Goal: Book appointment/travel/reservation

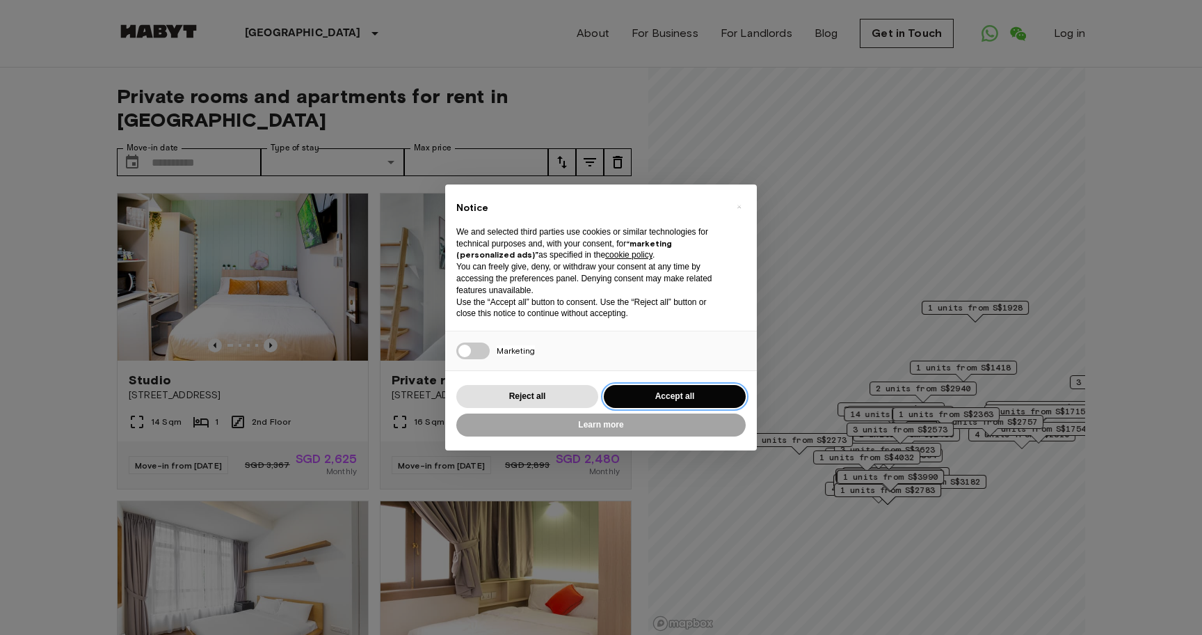
click at [649, 395] on button "Accept all" at bounding box center [675, 396] width 142 height 23
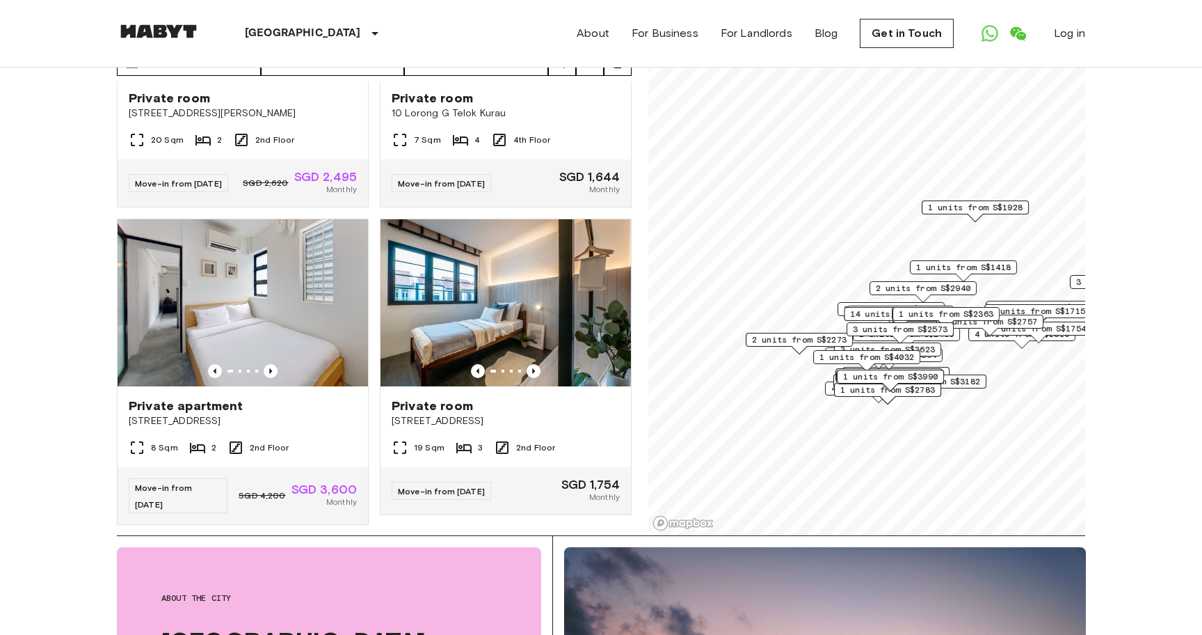
scroll to position [3, 0]
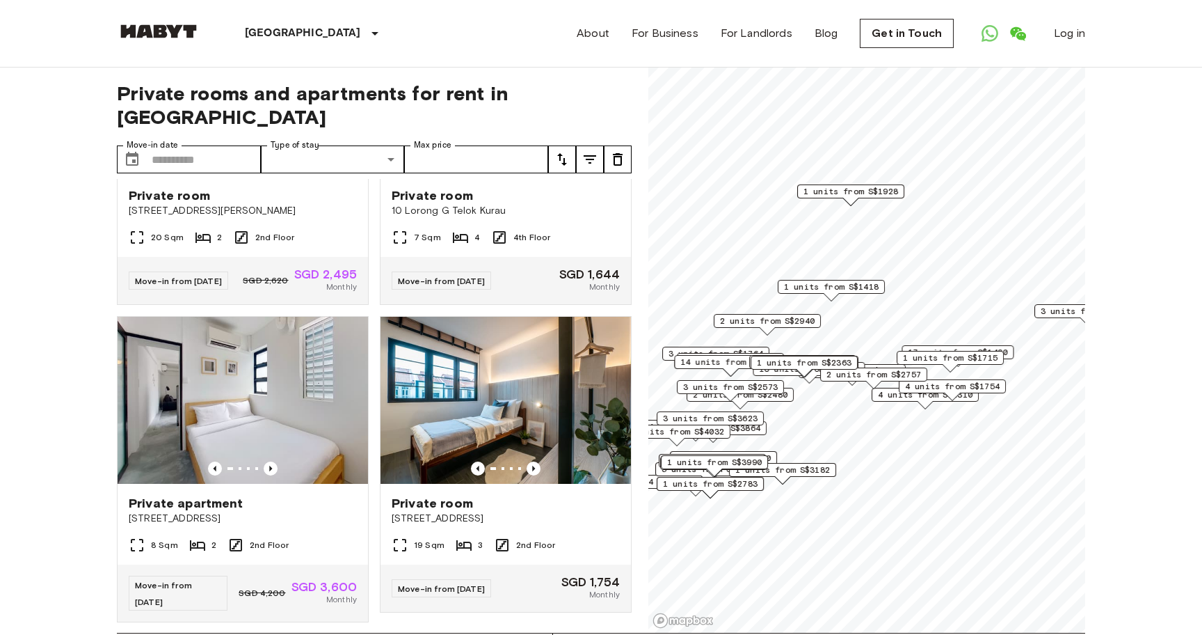
scroll to position [1719, 0]
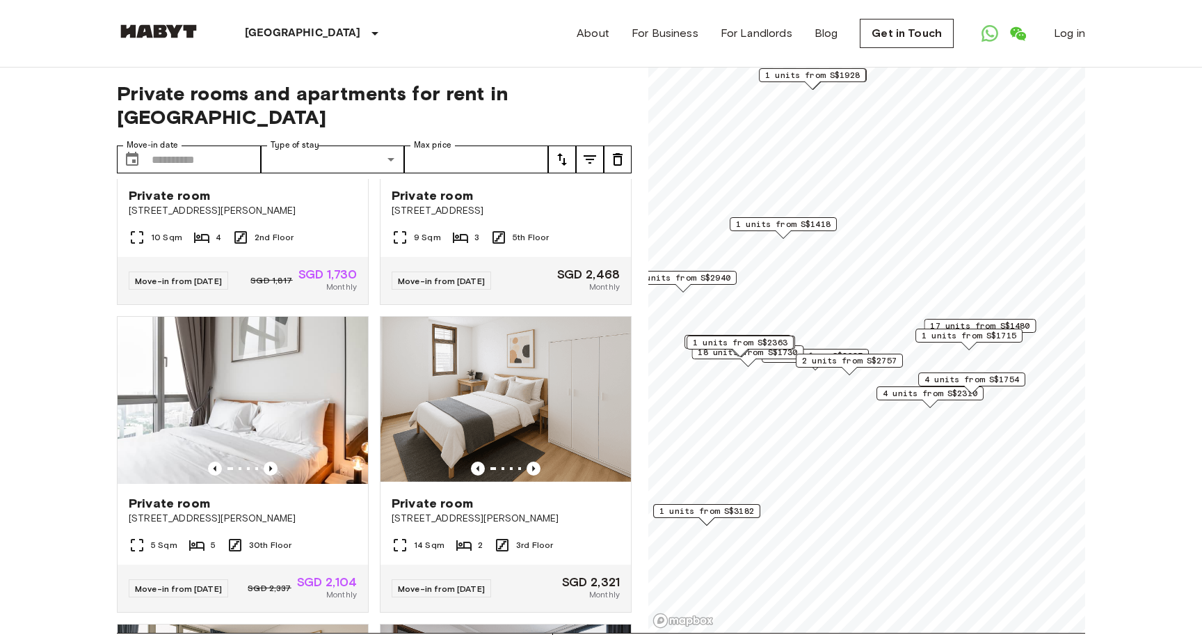
scroll to position [1085, 0]
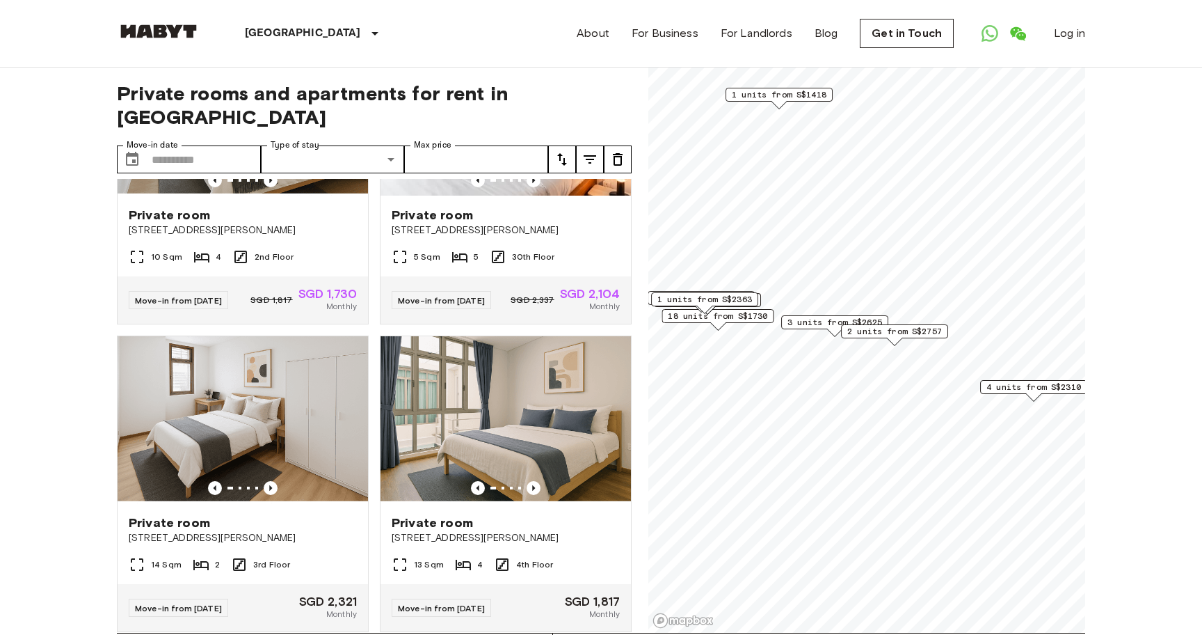
scroll to position [767, 0]
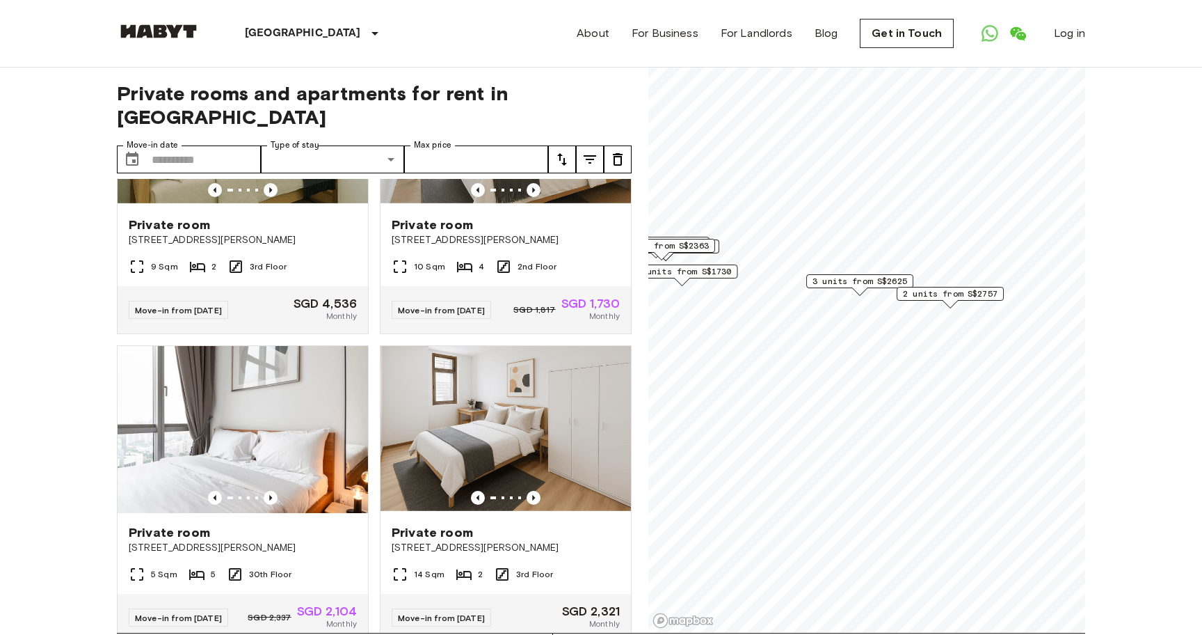
scroll to position [450, 0]
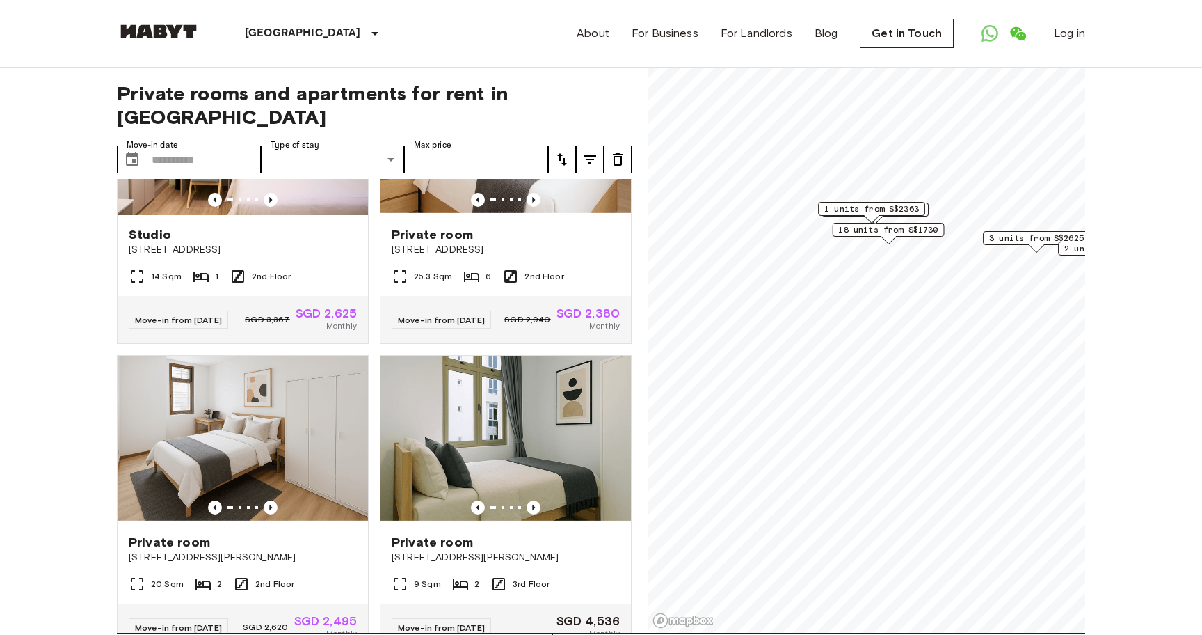
scroll to position [767, 0]
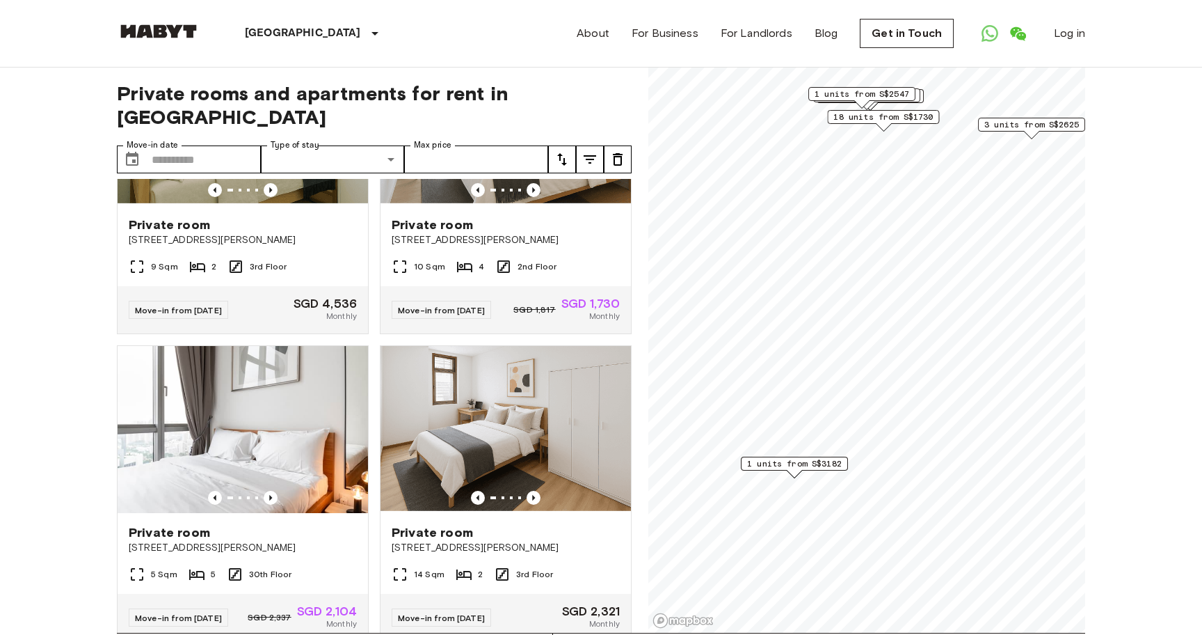
scroll to position [450, 0]
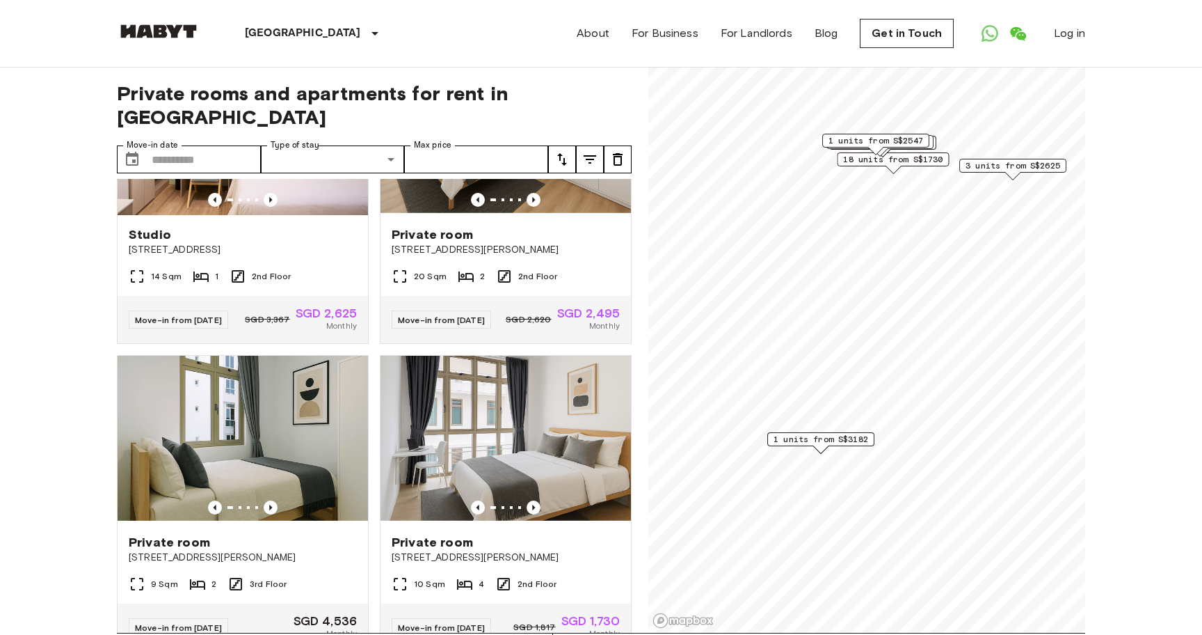
scroll to position [767, 0]
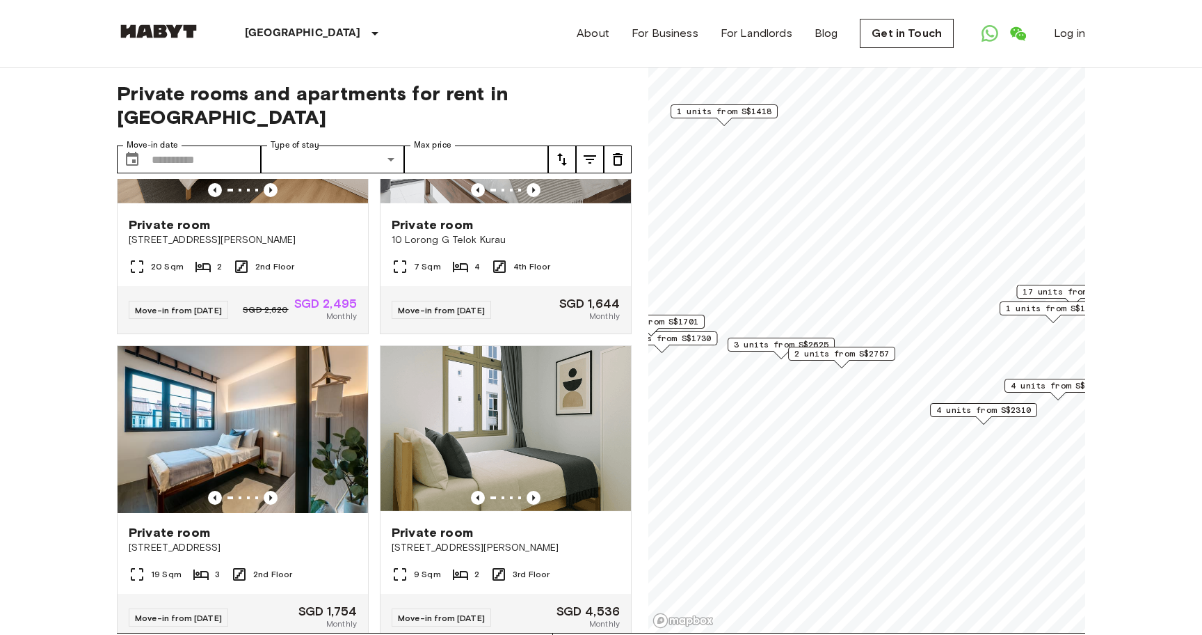
scroll to position [450, 0]
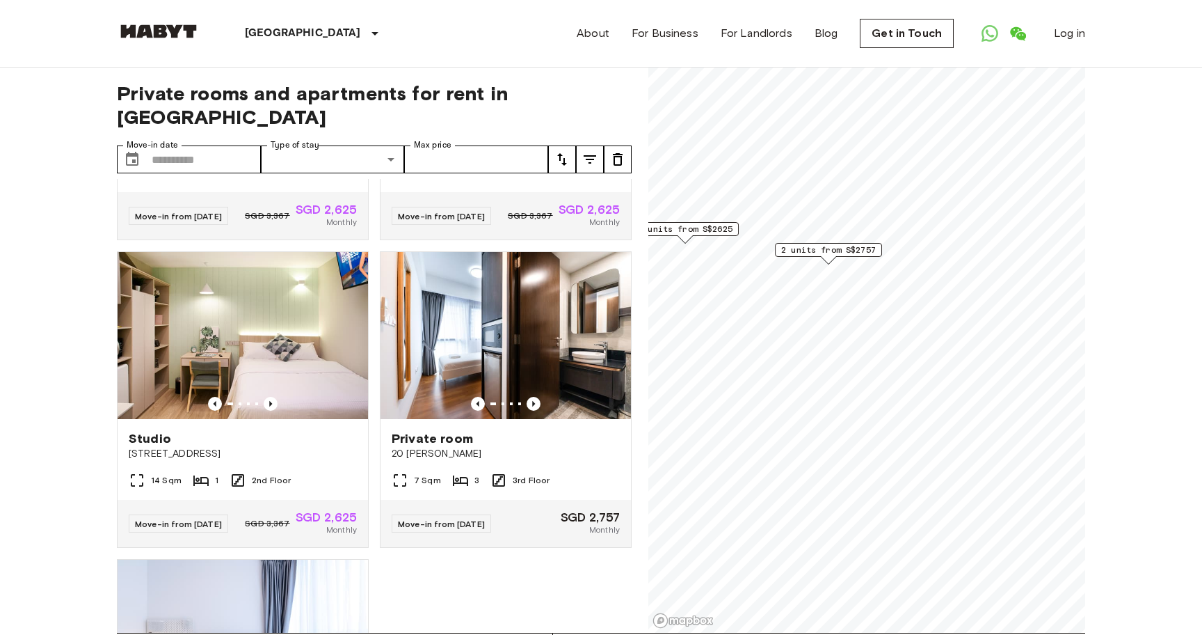
scroll to position [238, 0]
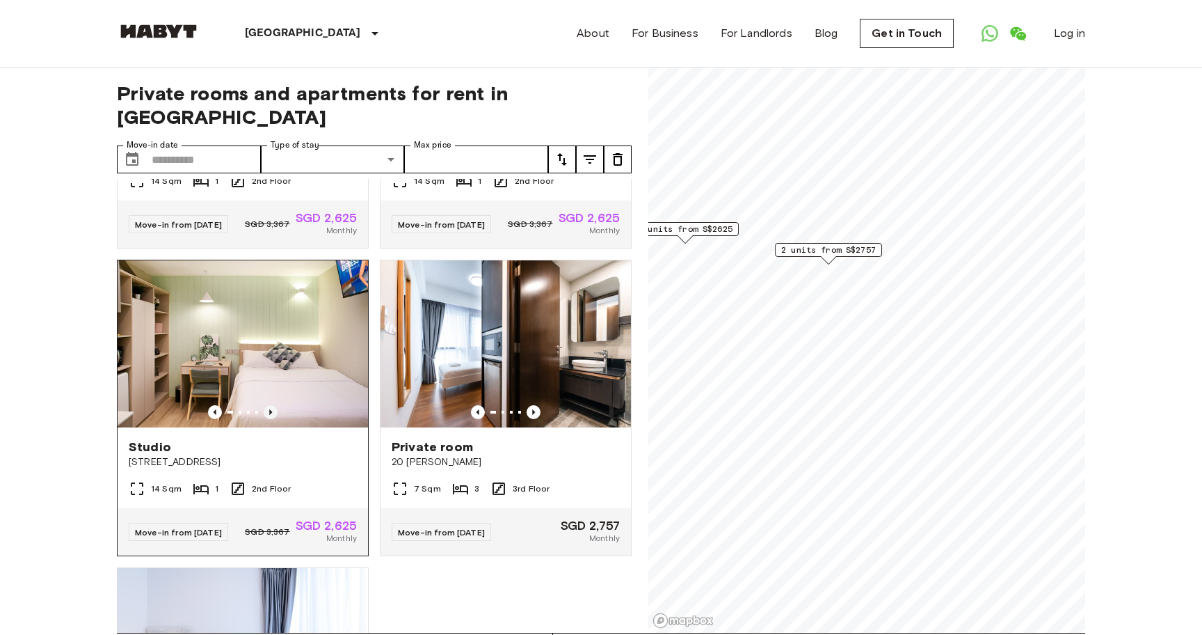
click at [270, 409] on icon "Previous image" at bounding box center [270, 412] width 3 height 6
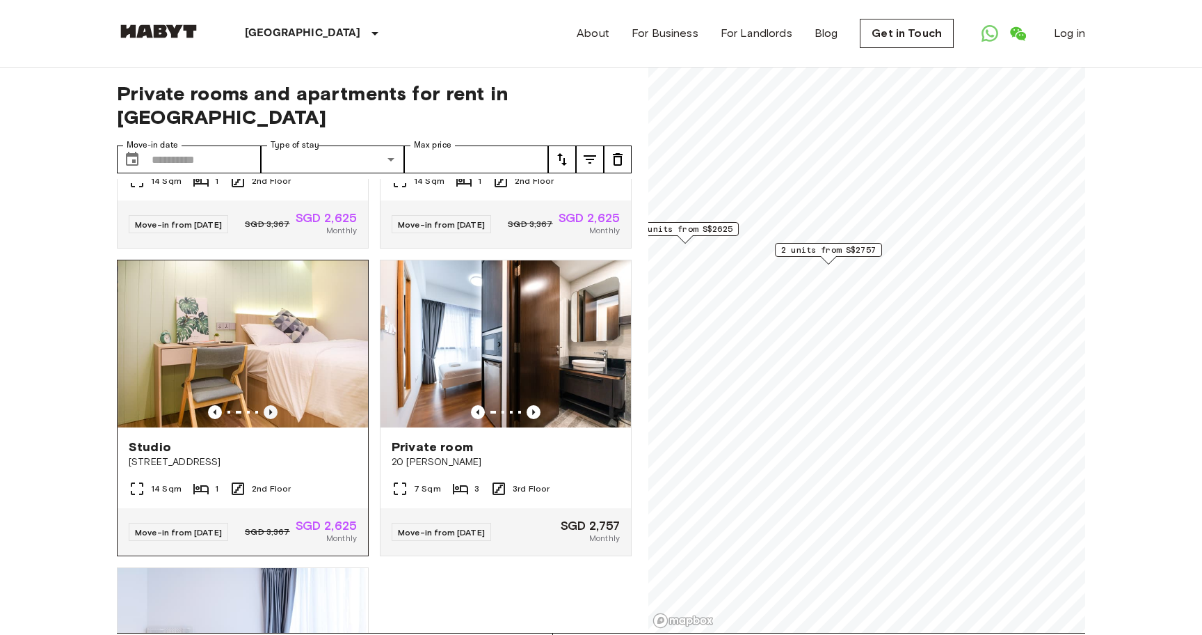
click at [270, 409] on icon "Previous image" at bounding box center [270, 412] width 3 height 6
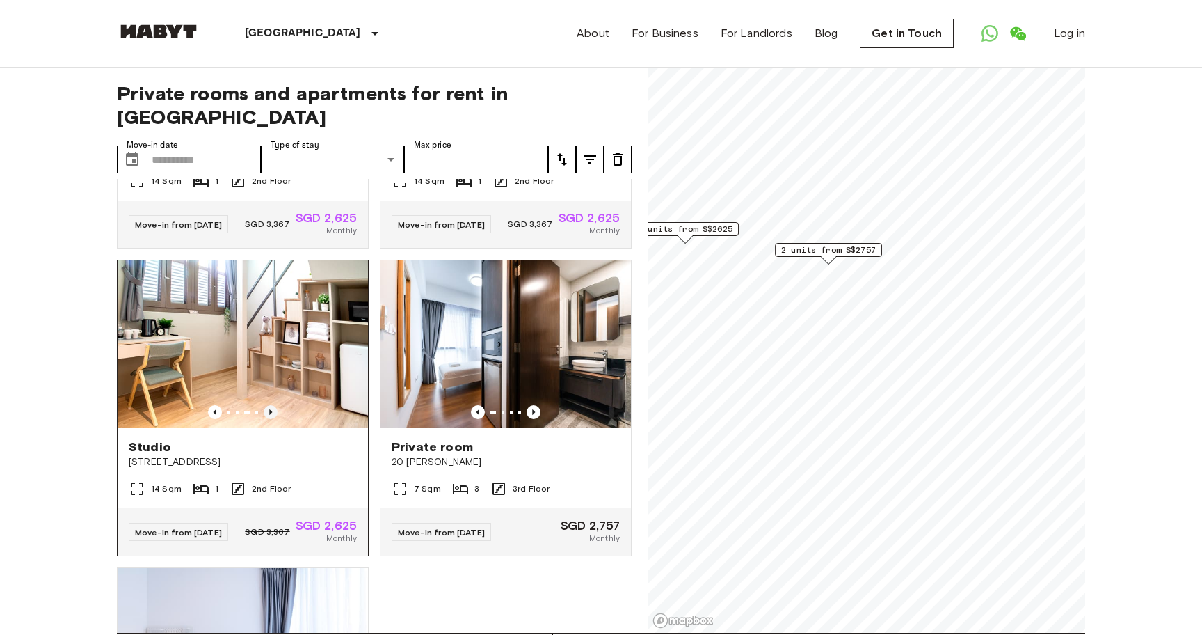
click at [270, 409] on icon "Previous image" at bounding box center [270, 412] width 3 height 6
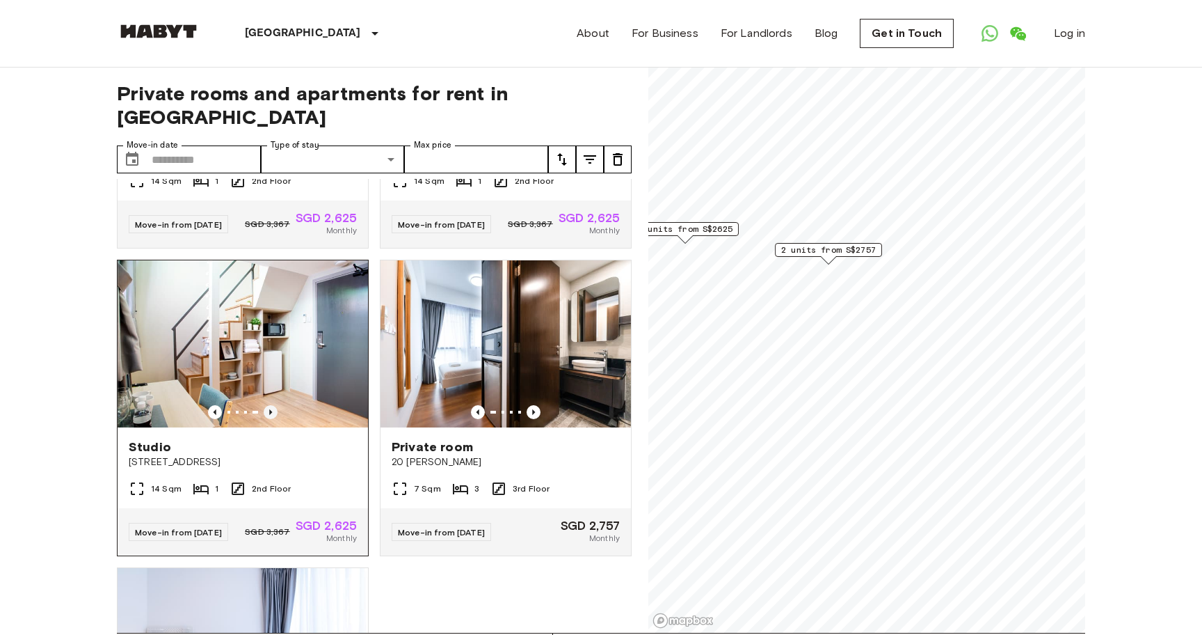
click at [270, 409] on icon "Previous image" at bounding box center [270, 412] width 3 height 6
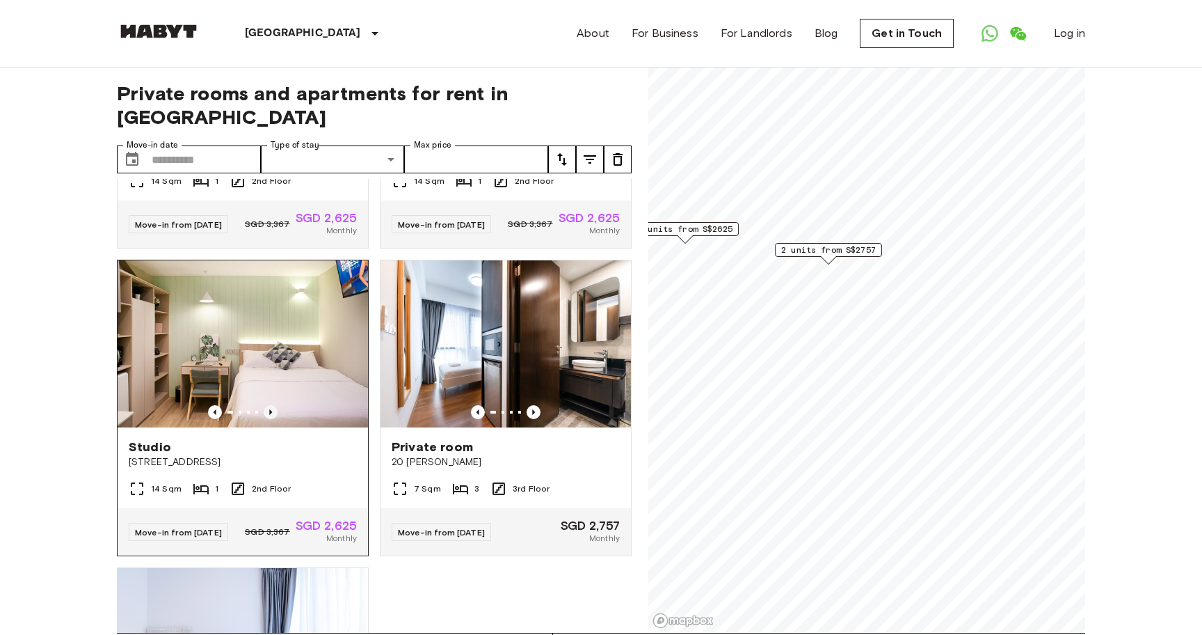
click at [270, 409] on icon "Previous image" at bounding box center [270, 412] width 3 height 6
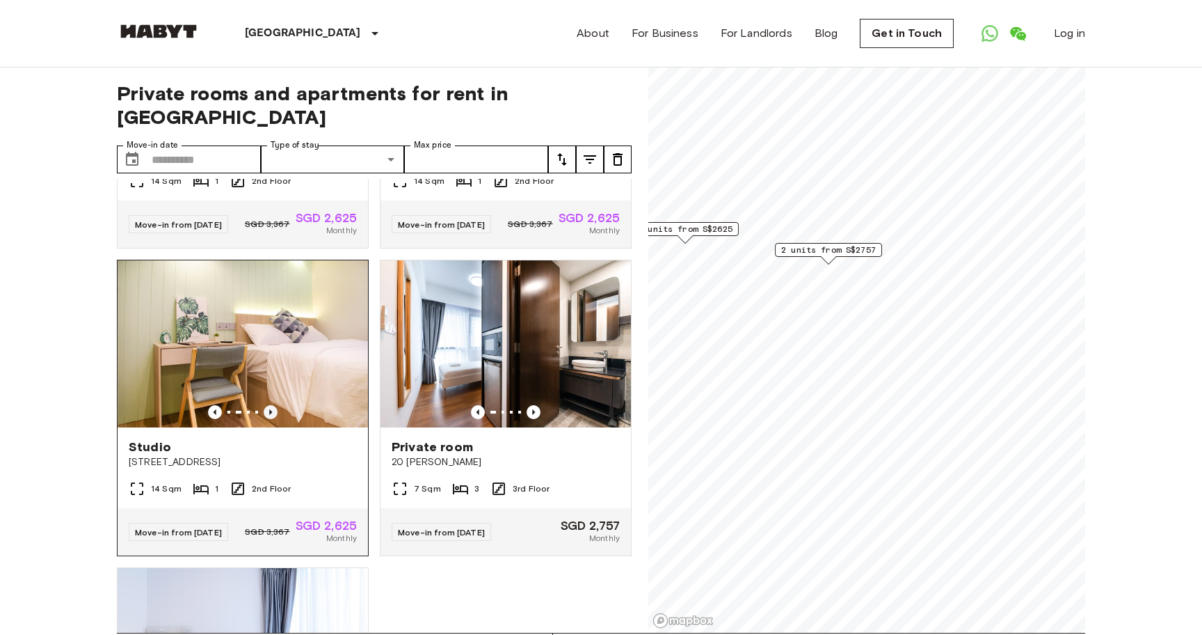
click at [270, 409] on icon "Previous image" at bounding box center [270, 412] width 3 height 6
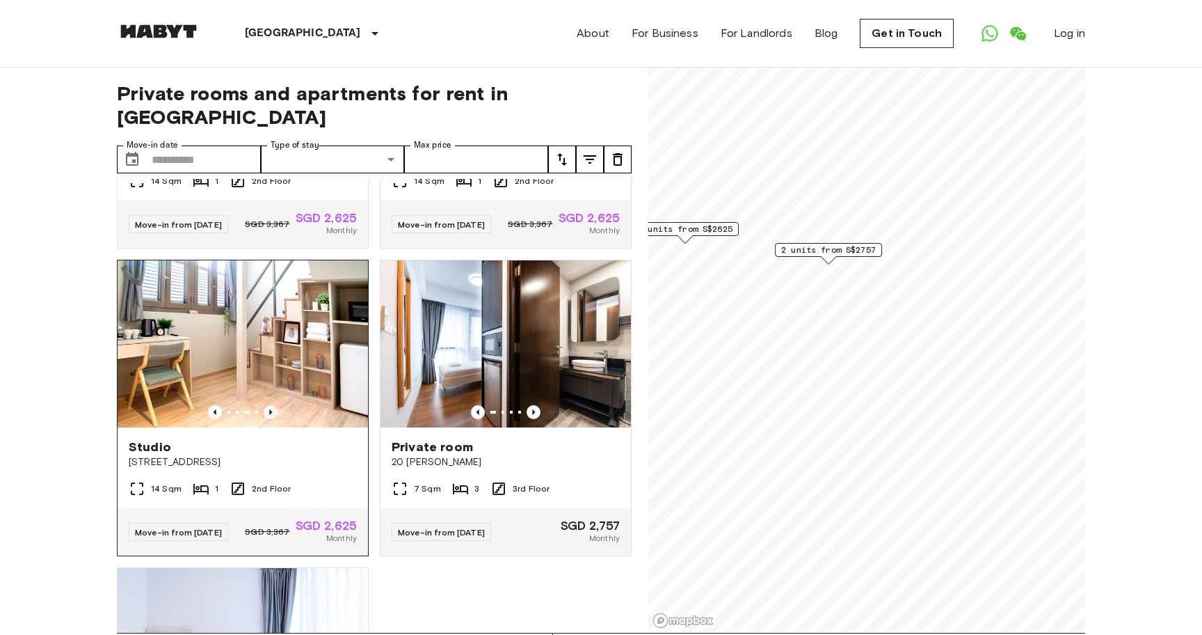
click at [270, 409] on icon "Previous image" at bounding box center [270, 412] width 3 height 6
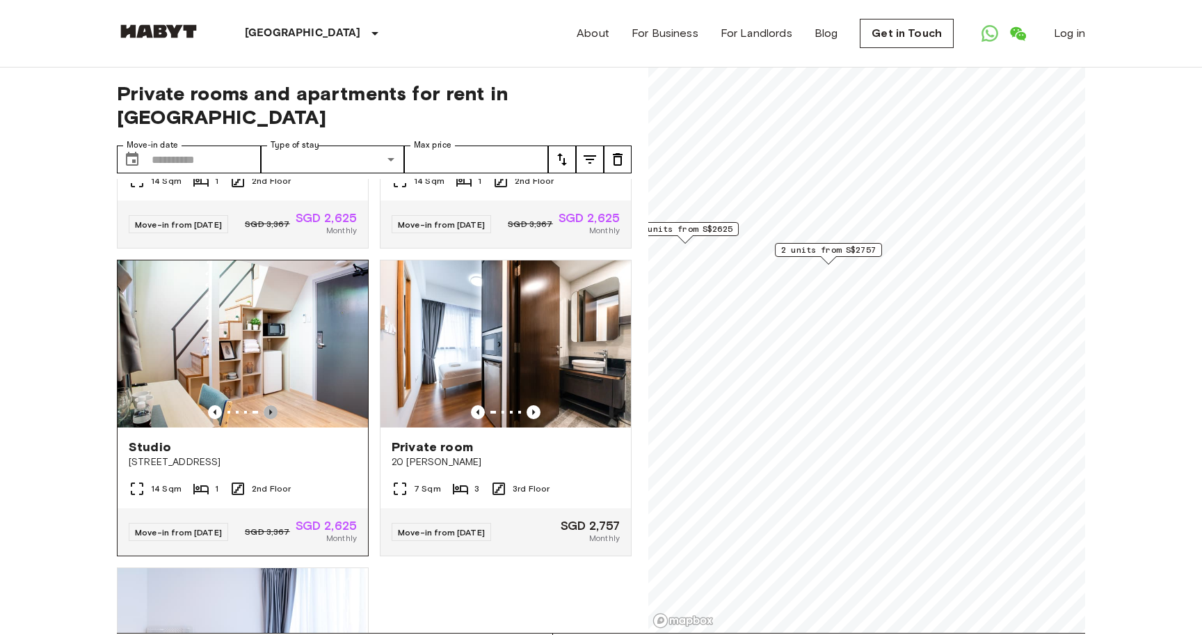
click at [270, 409] on icon "Previous image" at bounding box center [270, 412] width 3 height 6
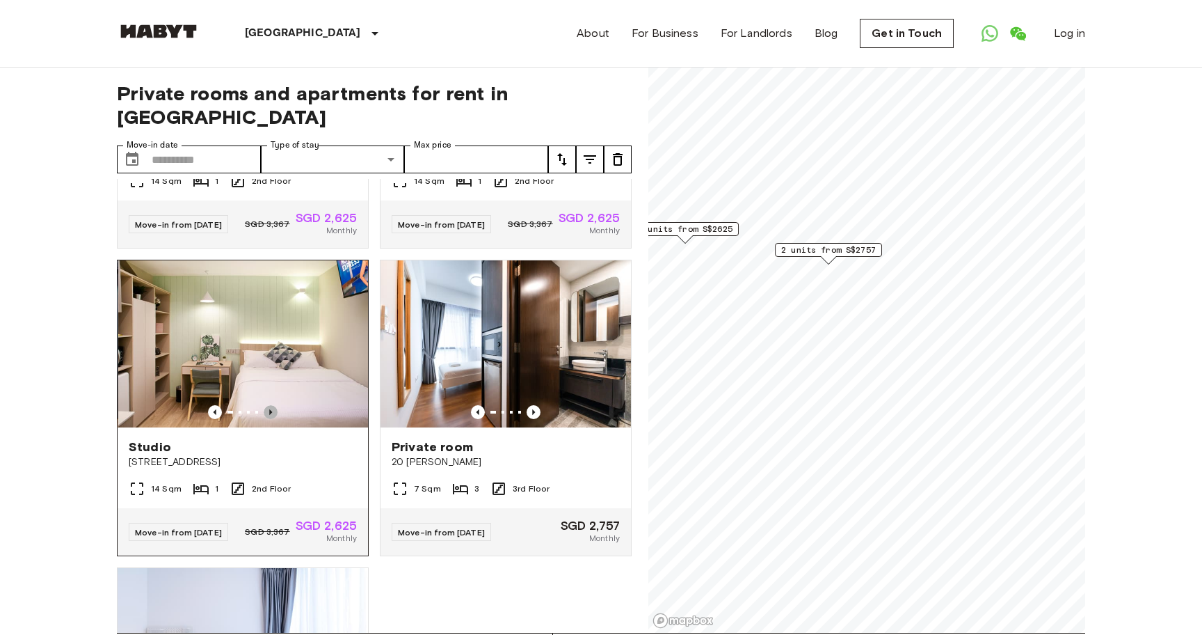
click at [270, 409] on icon "Previous image" at bounding box center [270, 412] width 3 height 6
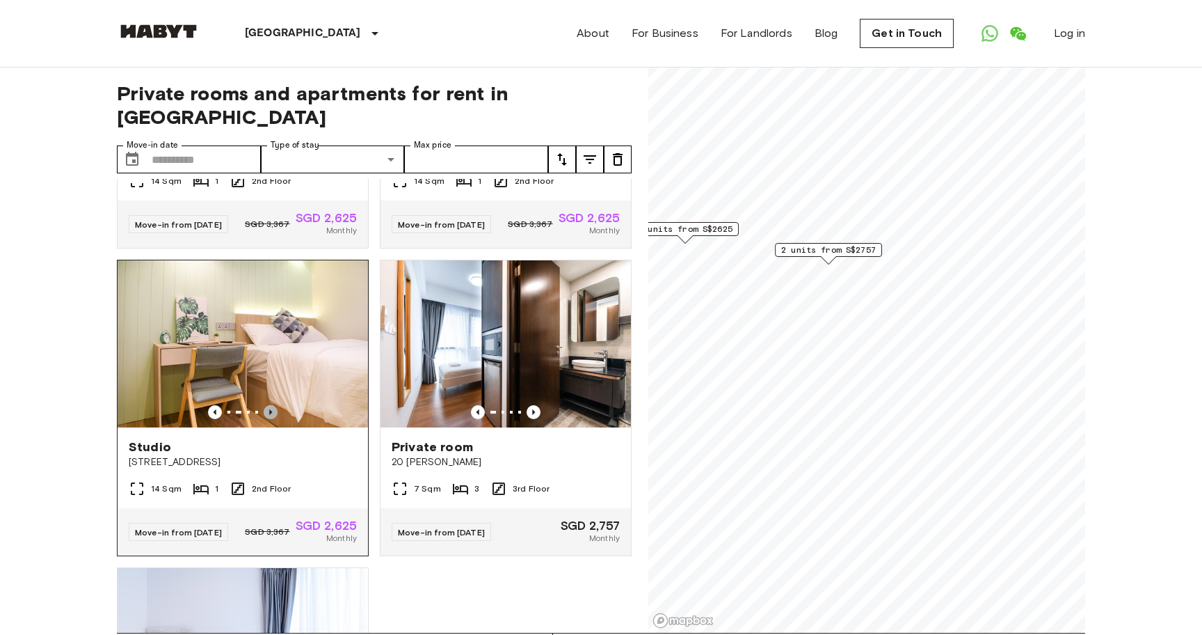
click at [270, 409] on icon "Previous image" at bounding box center [270, 412] width 3 height 6
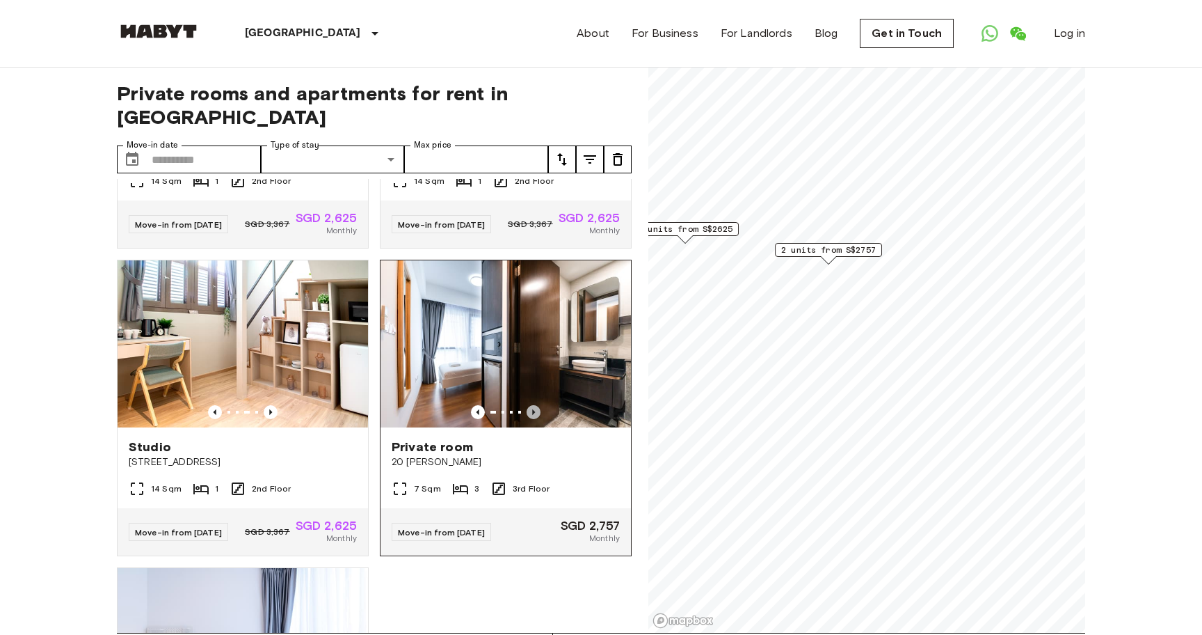
click at [537, 405] on icon "Previous image" at bounding box center [534, 412] width 14 height 14
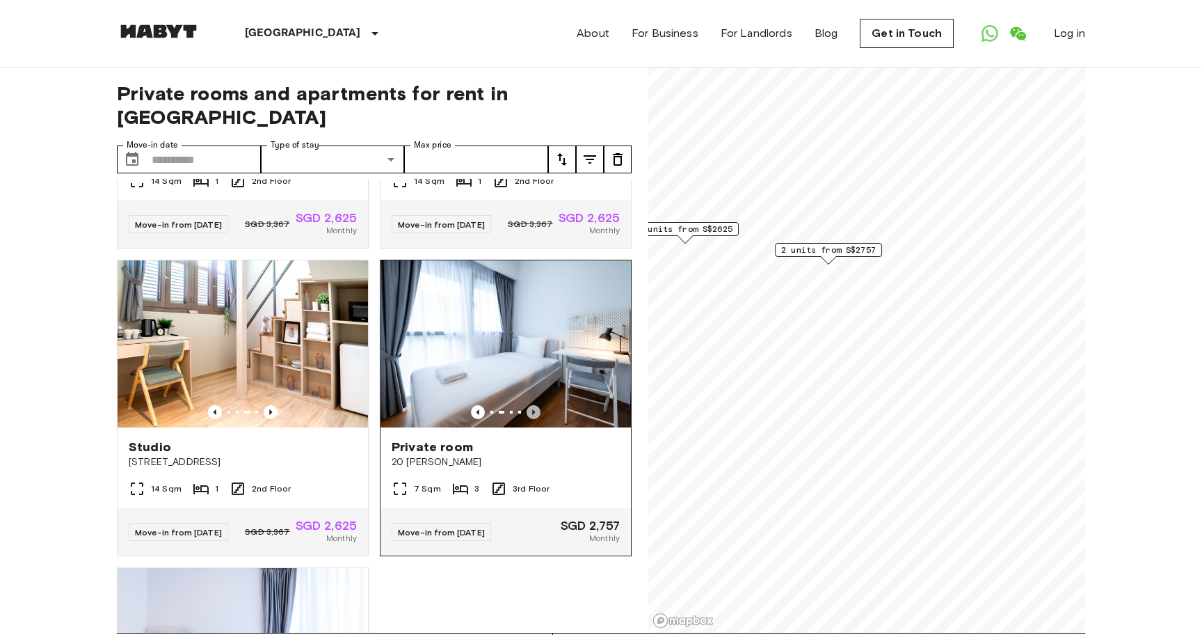
click at [537, 405] on icon "Previous image" at bounding box center [534, 412] width 14 height 14
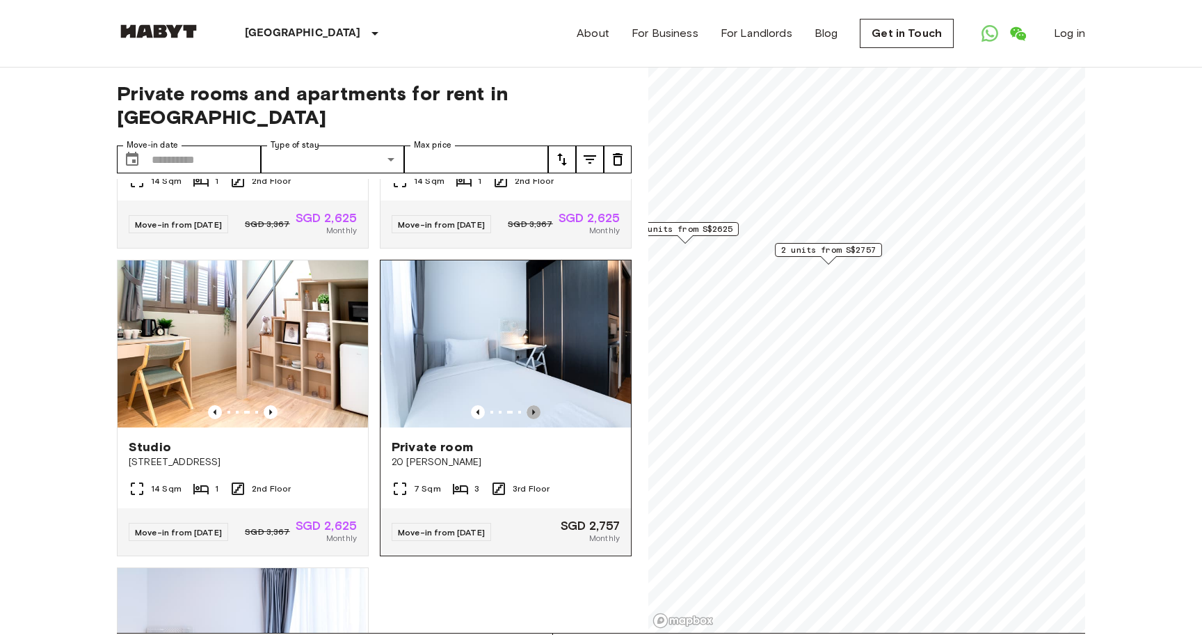
click at [537, 405] on icon "Previous image" at bounding box center [534, 412] width 14 height 14
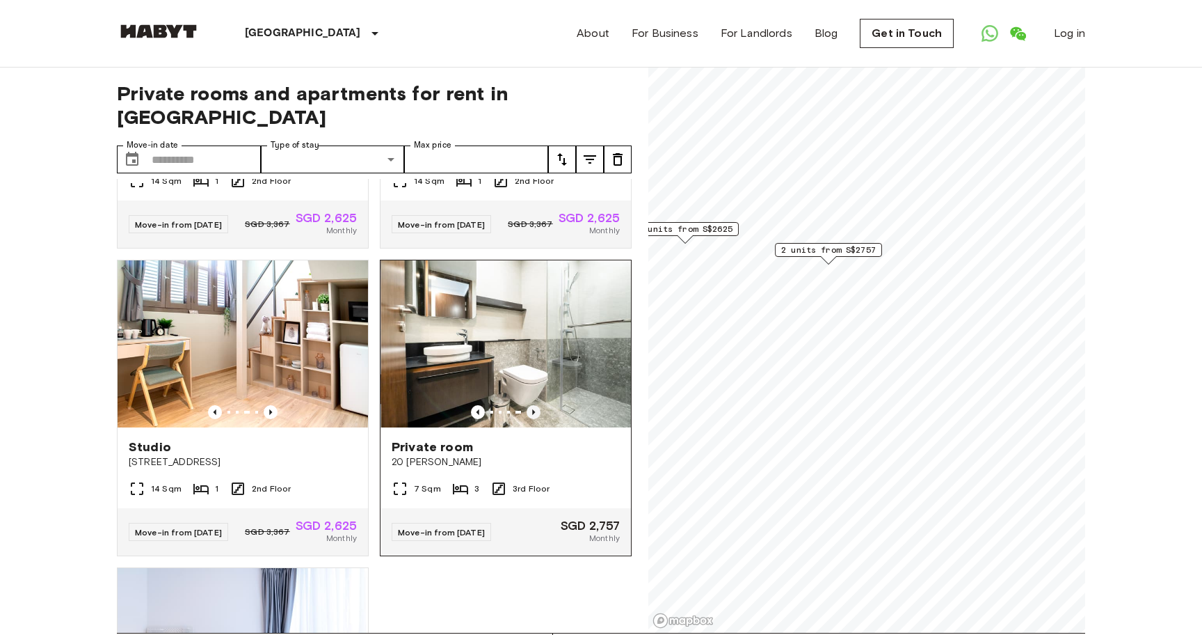
click at [537, 405] on icon "Previous image" at bounding box center [534, 412] width 14 height 14
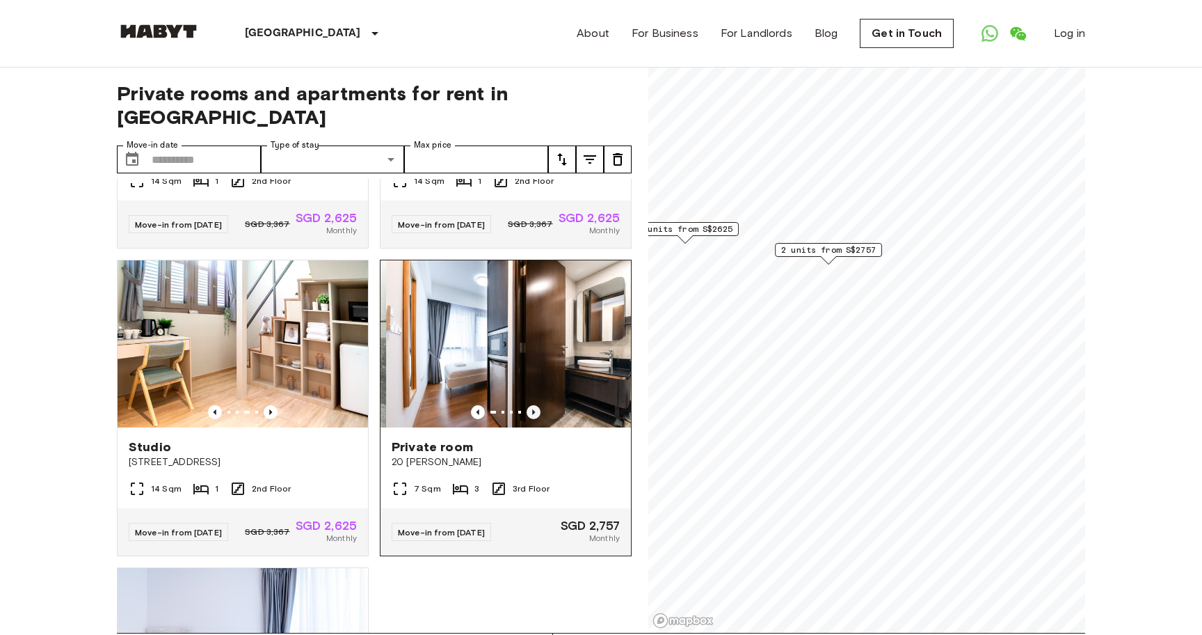
click at [537, 405] on icon "Previous image" at bounding box center [534, 412] width 14 height 14
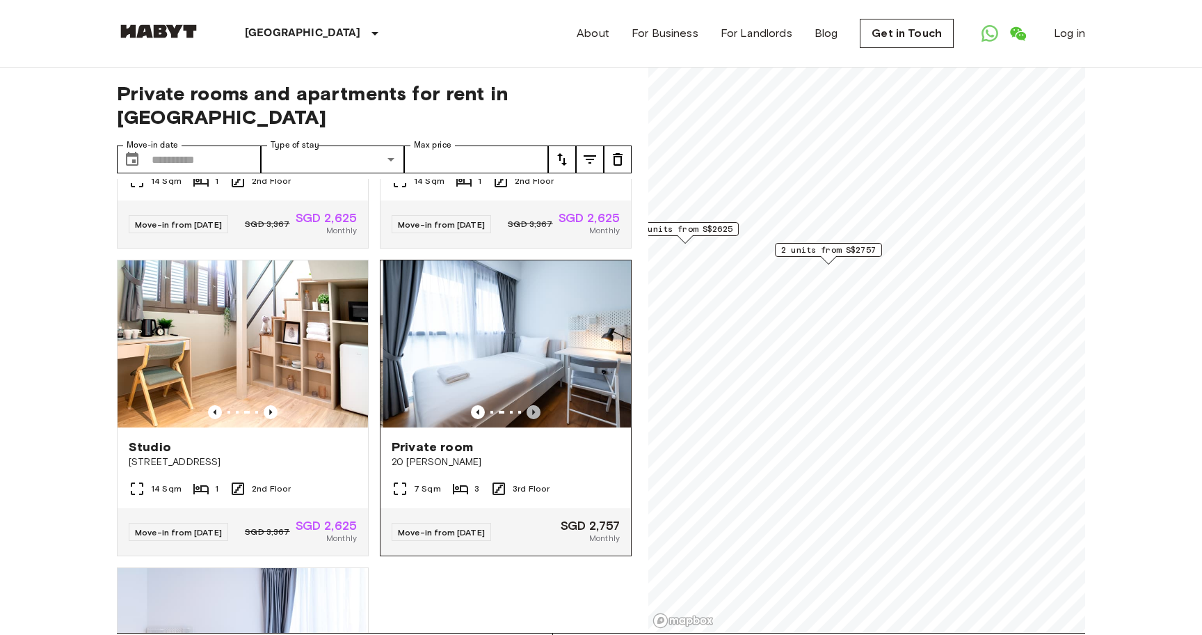
click at [537, 405] on icon "Previous image" at bounding box center [534, 412] width 14 height 14
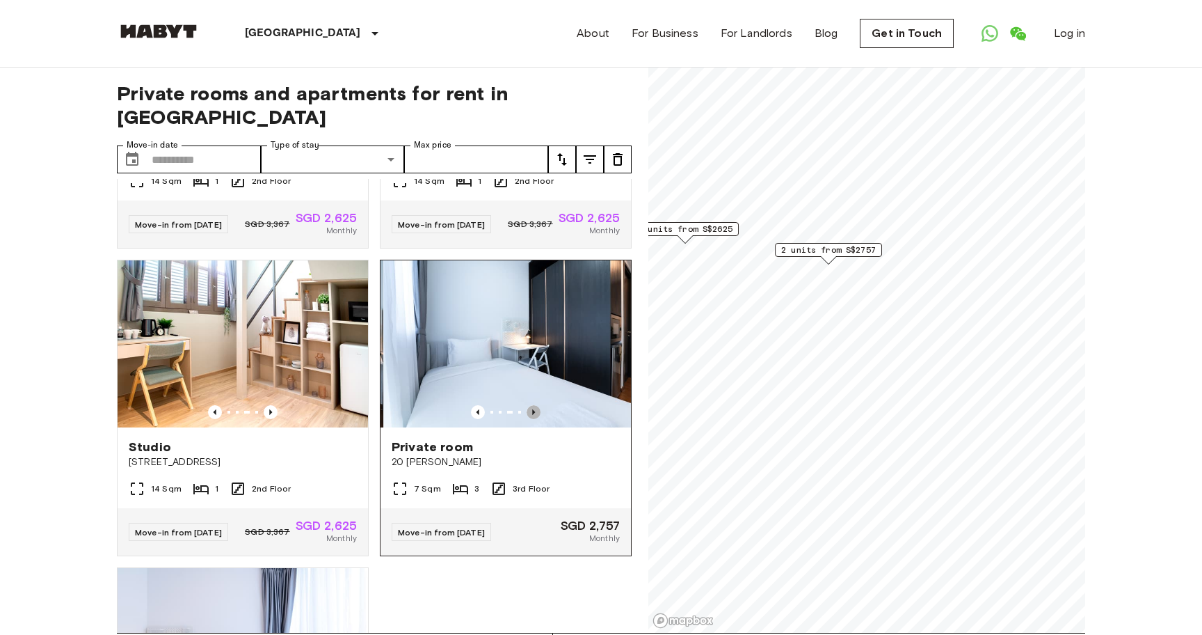
click at [537, 405] on icon "Previous image" at bounding box center [534, 412] width 14 height 14
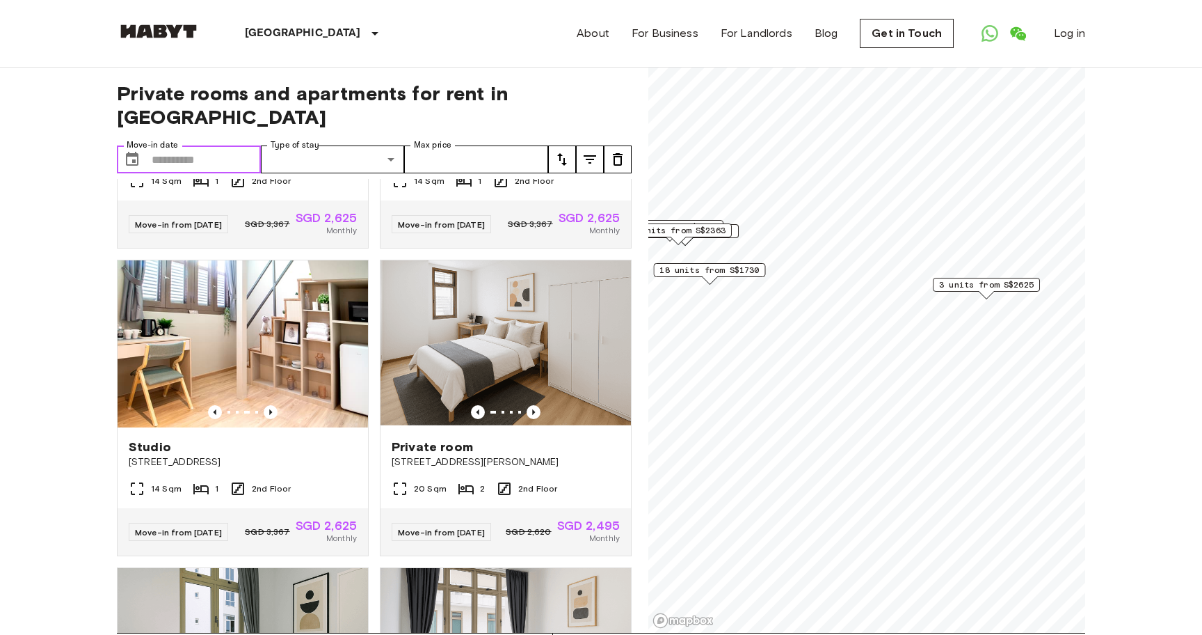
click at [199, 145] on input "Move-in date" at bounding box center [206, 159] width 109 height 28
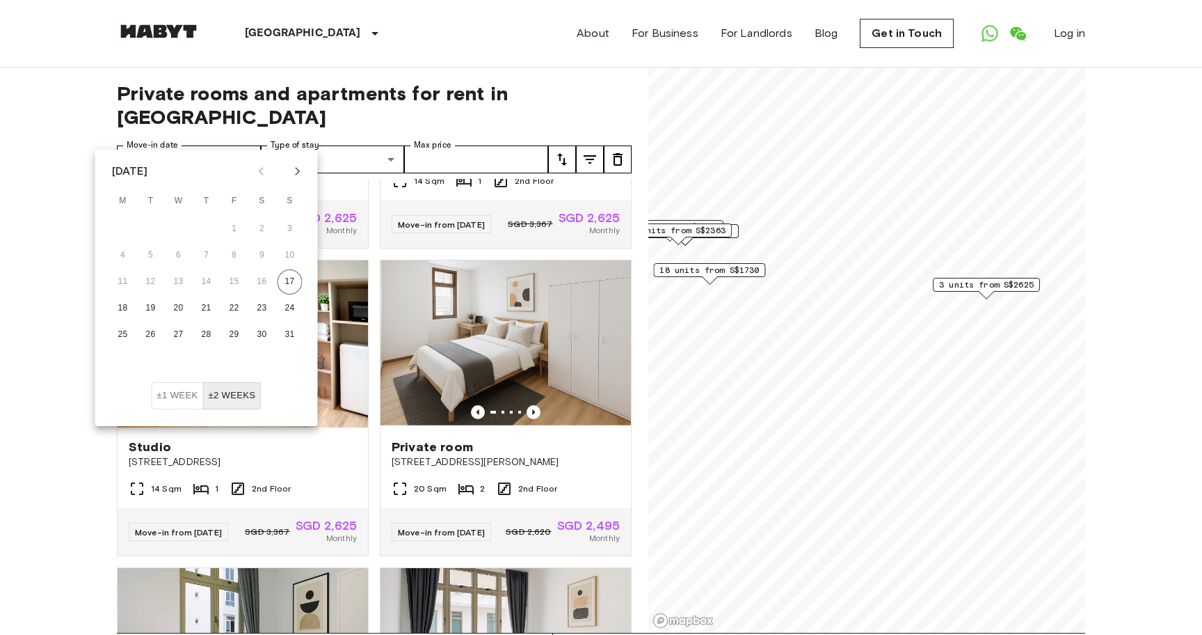
click at [302, 169] on icon "Next month" at bounding box center [297, 171] width 17 height 17
click at [262, 278] on button "20" at bounding box center [262, 281] width 25 height 25
type input "**********"
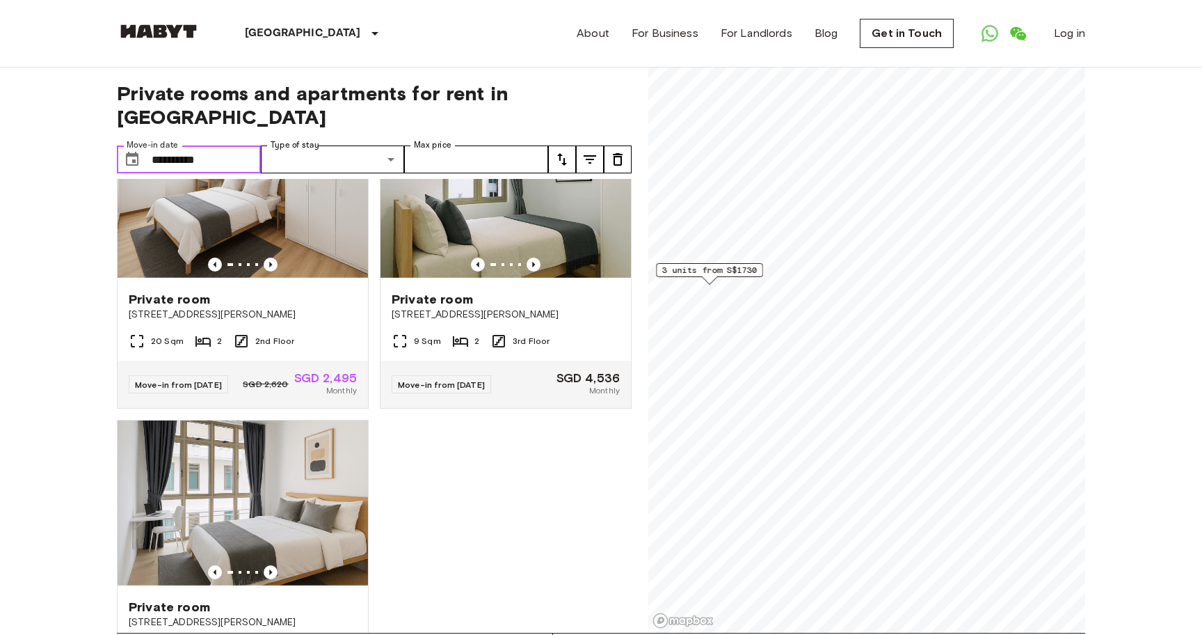
scroll to position [77, 0]
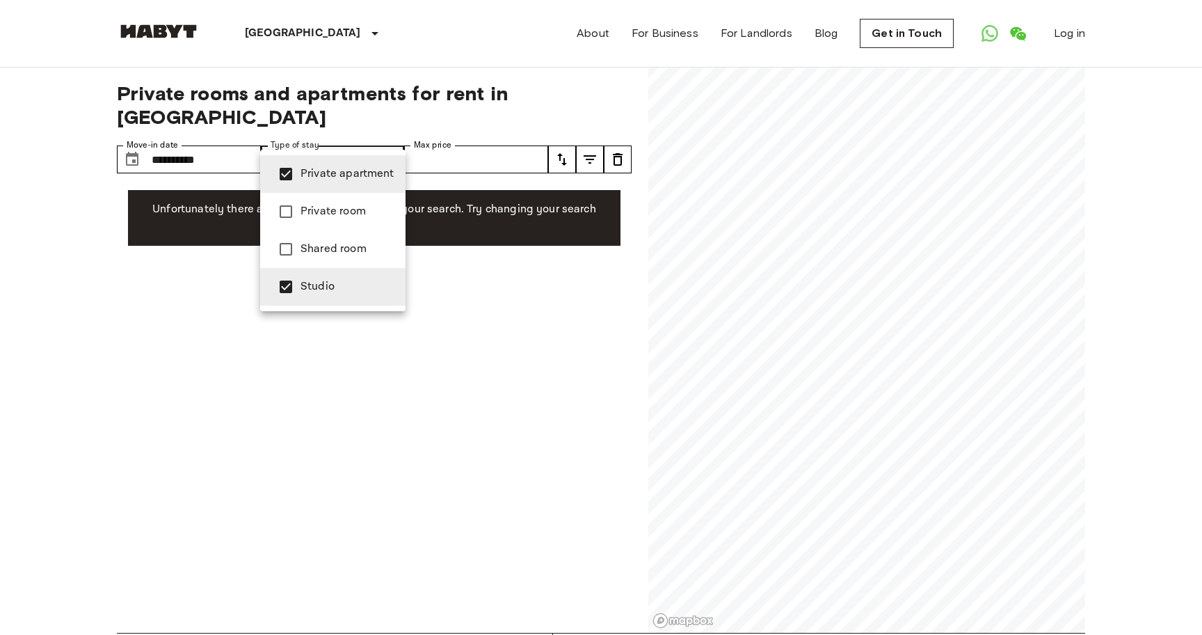
click at [221, 321] on div at bounding box center [601, 317] width 1202 height 635
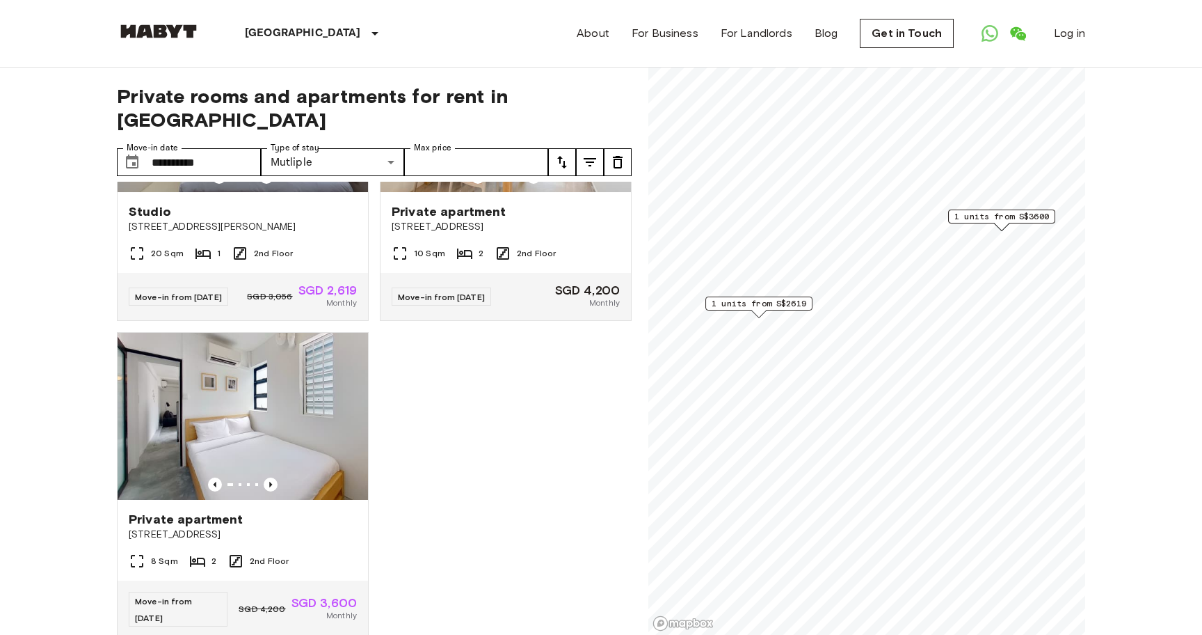
scroll to position [175, 0]
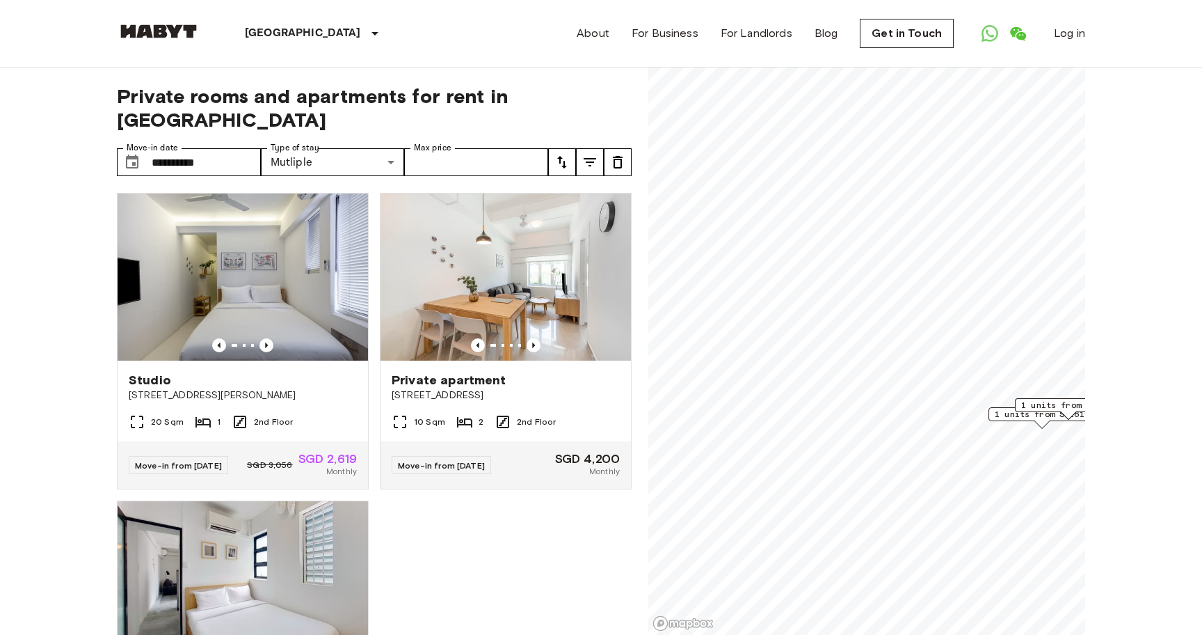
click at [232, 148] on input "**********" at bounding box center [206, 162] width 109 height 28
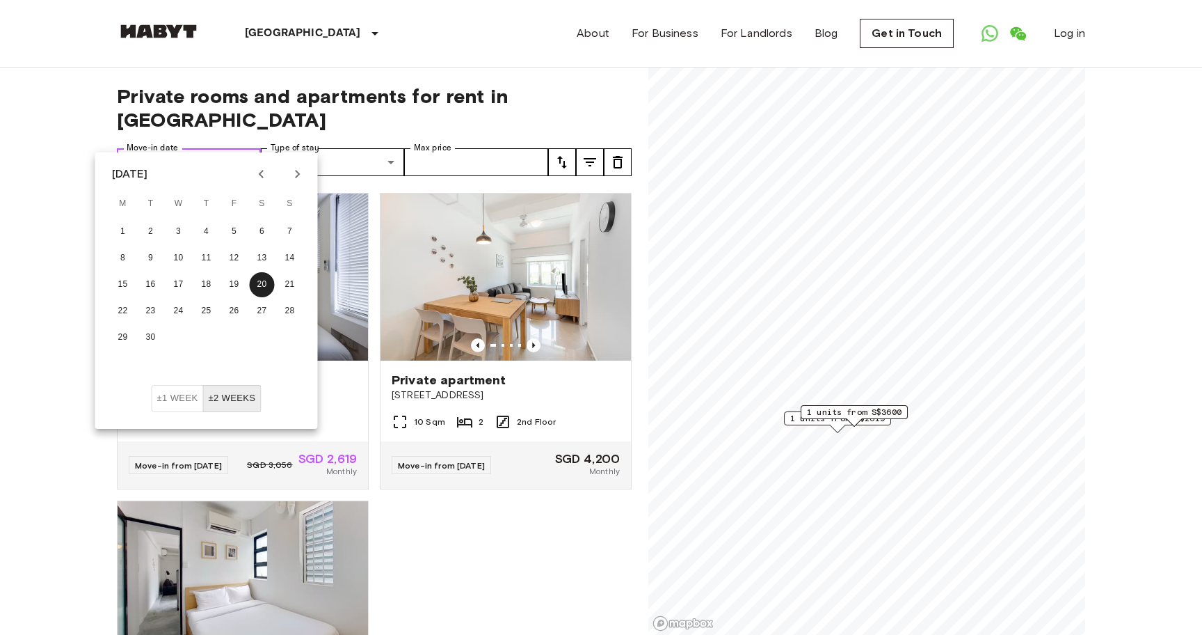
click at [232, 148] on input "**********" at bounding box center [206, 162] width 109 height 28
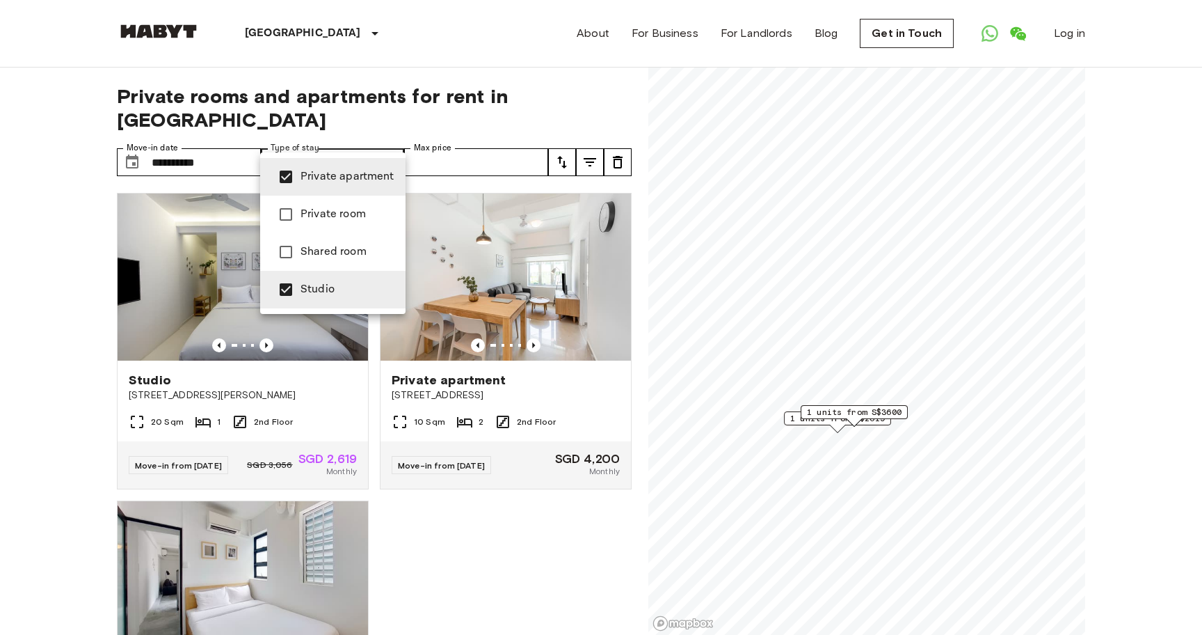
click at [459, 550] on div at bounding box center [601, 317] width 1202 height 635
type input "**********"
click at [519, 548] on div at bounding box center [601, 317] width 1202 height 635
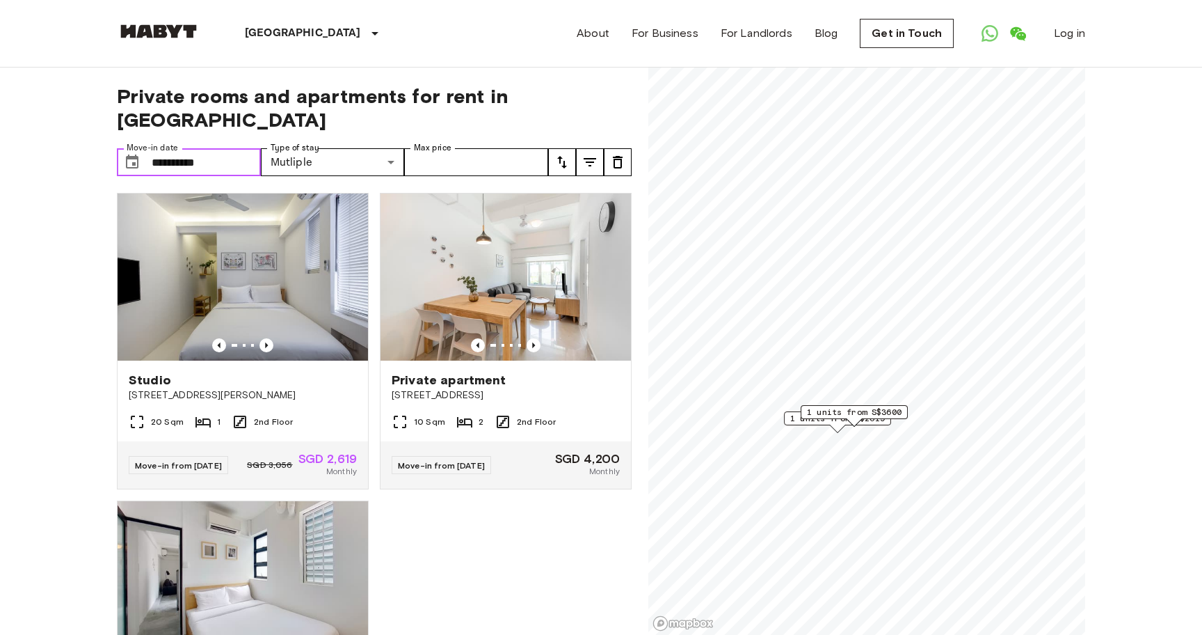
click at [199, 148] on input "**********" at bounding box center [206, 162] width 109 height 28
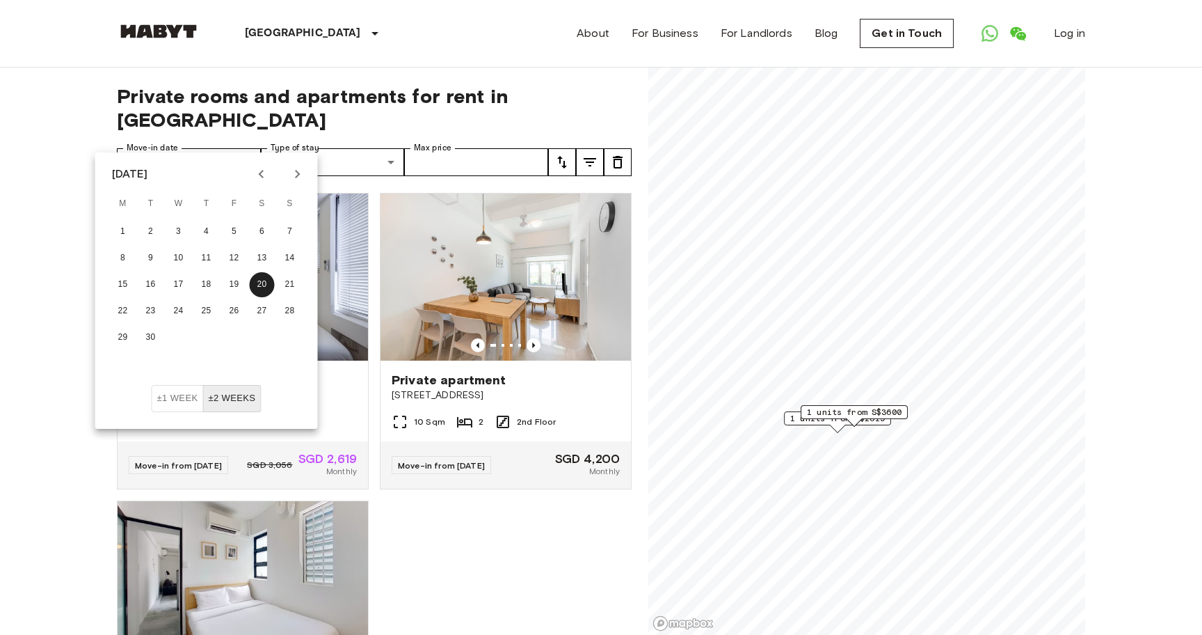
click at [302, 173] on icon "Next month" at bounding box center [297, 174] width 17 height 17
click at [177, 231] on button "1" at bounding box center [178, 231] width 25 height 25
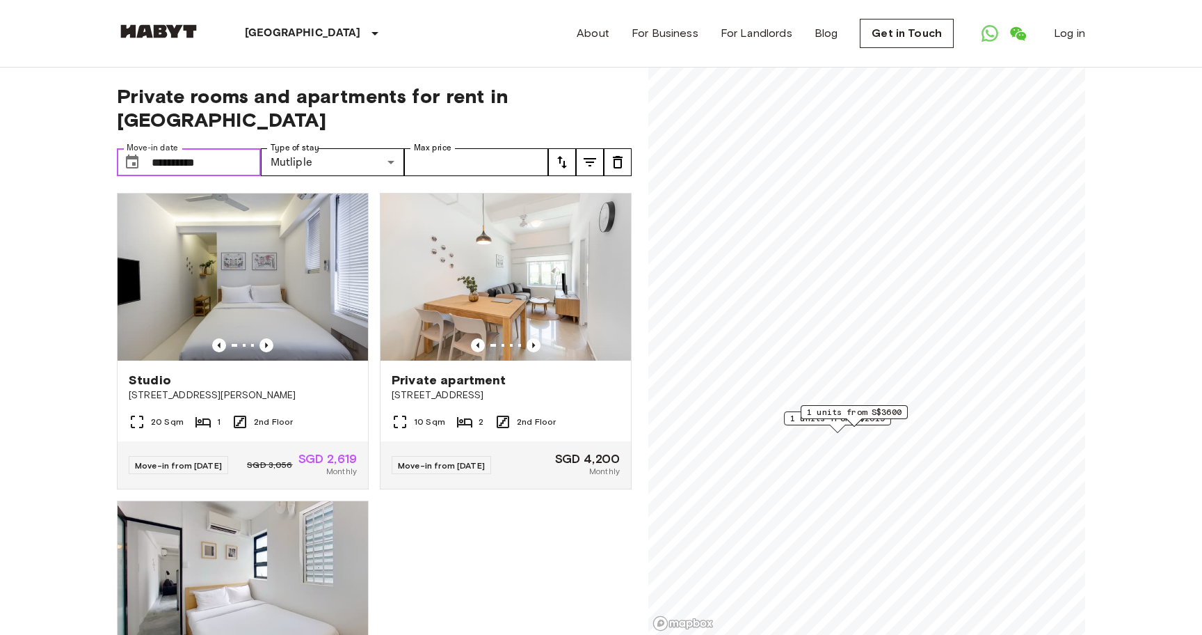
click at [209, 148] on input "**********" at bounding box center [206, 162] width 109 height 28
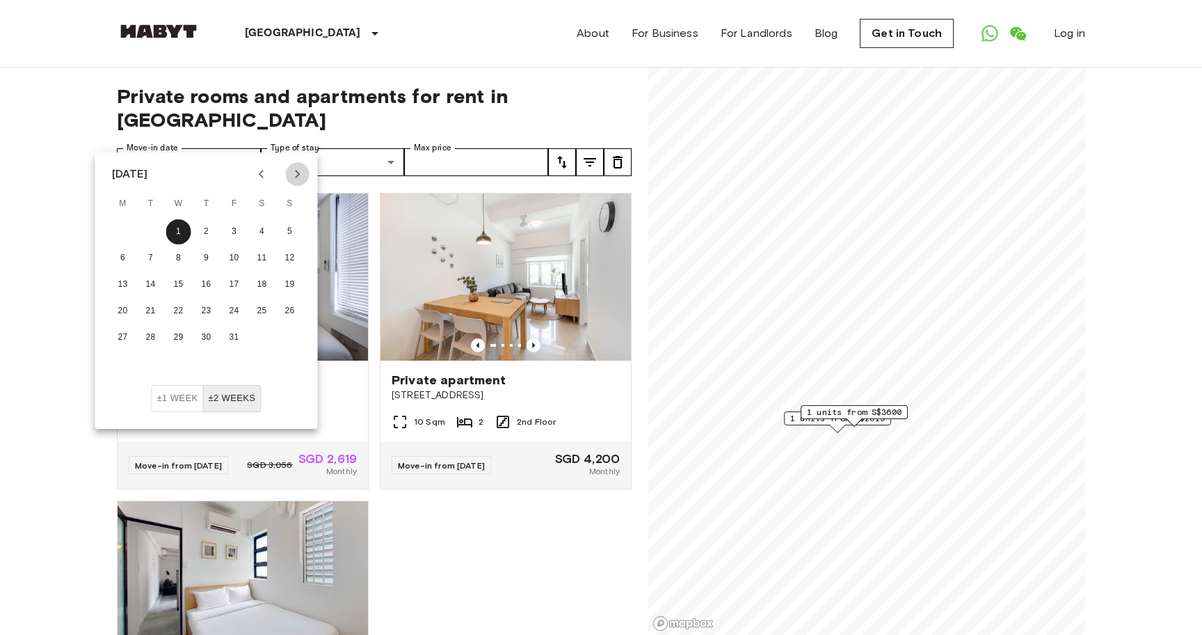
click at [296, 179] on icon "Next month" at bounding box center [297, 174] width 17 height 17
click at [264, 227] on button "1" at bounding box center [262, 231] width 25 height 25
type input "**********"
